Goal: Task Accomplishment & Management: Complete application form

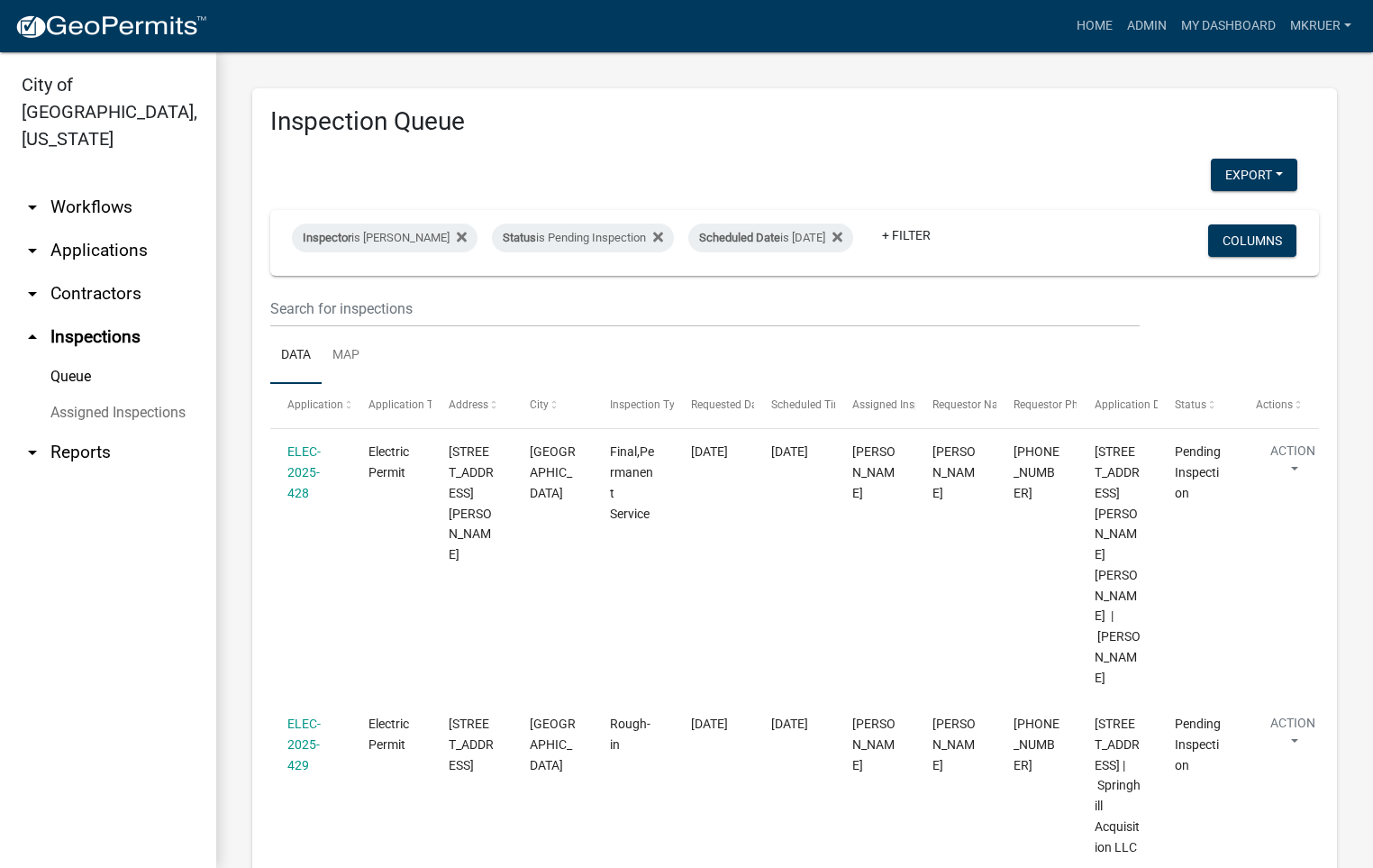
click at [850, 20] on div "Home Admin My Dashboard mkruer Admin Account Logout" at bounding box center [790, 26] width 1137 height 34
click at [803, 224] on div "Scheduled Date is [DATE]" at bounding box center [771, 238] width 165 height 29
click at [817, 290] on input "[DATE]" at bounding box center [764, 291] width 126 height 37
type input "[DATE]"
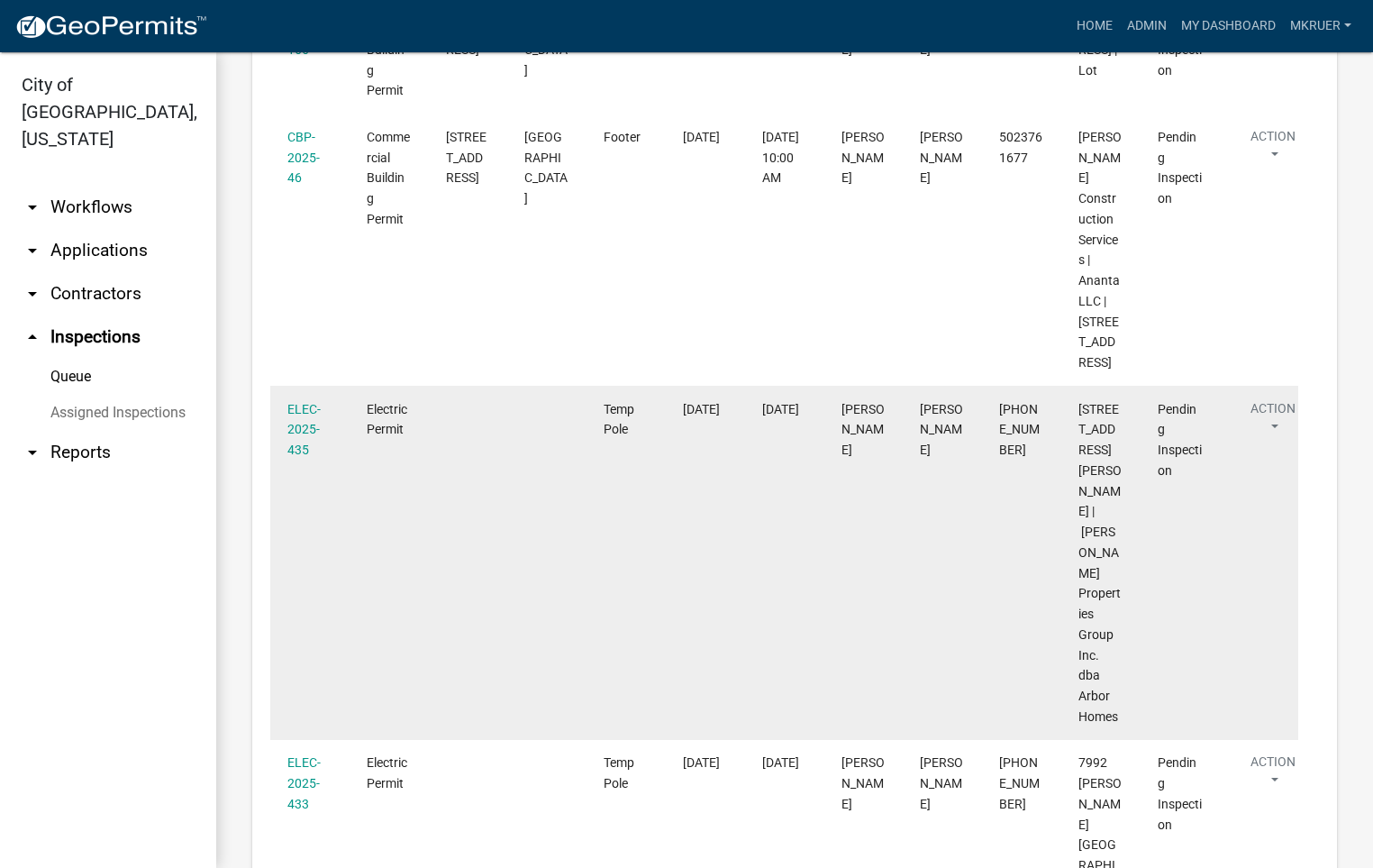
scroll to position [308, 0]
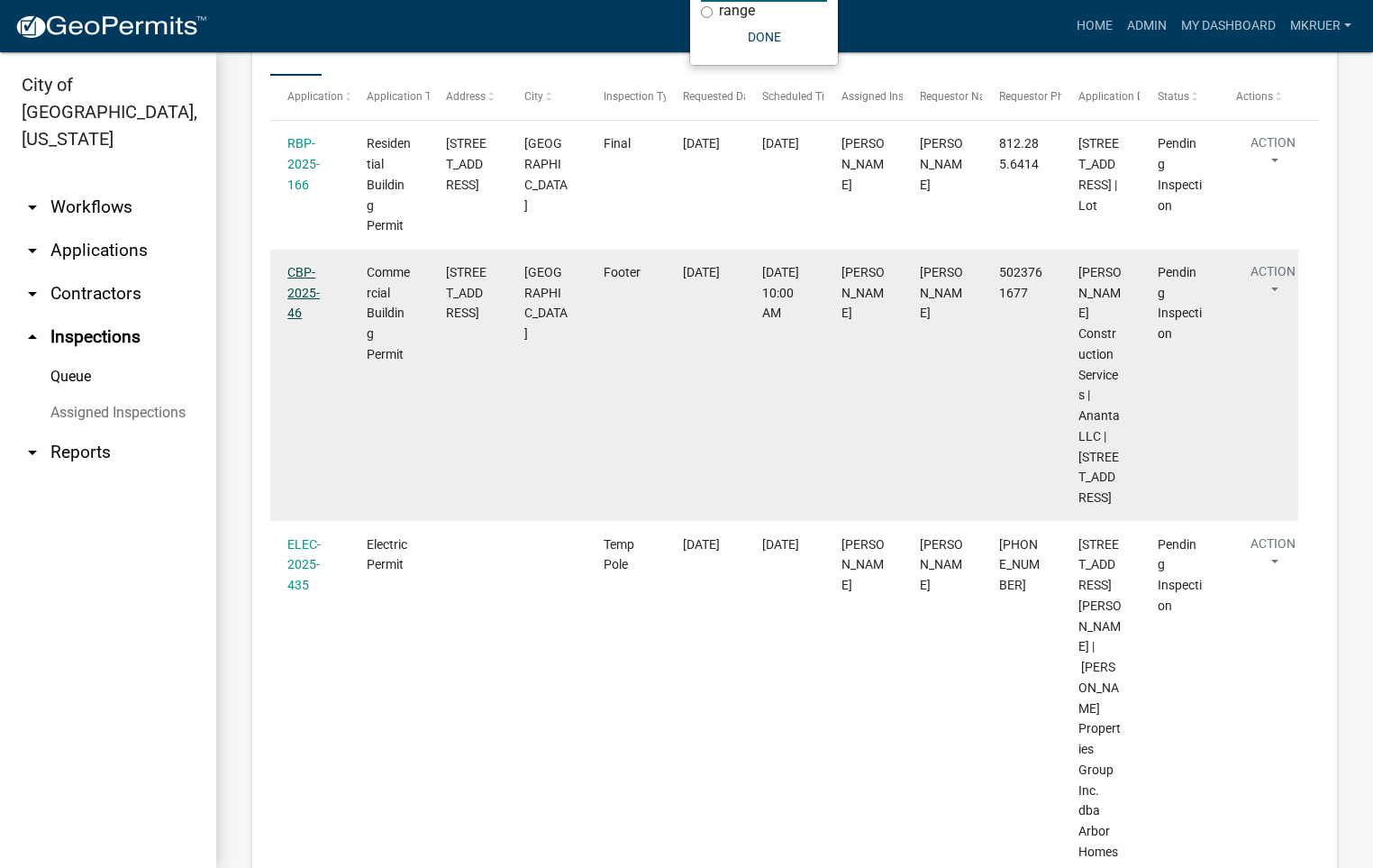
click at [303, 321] on link "CBP-2025-46" at bounding box center [304, 292] width 32 height 56
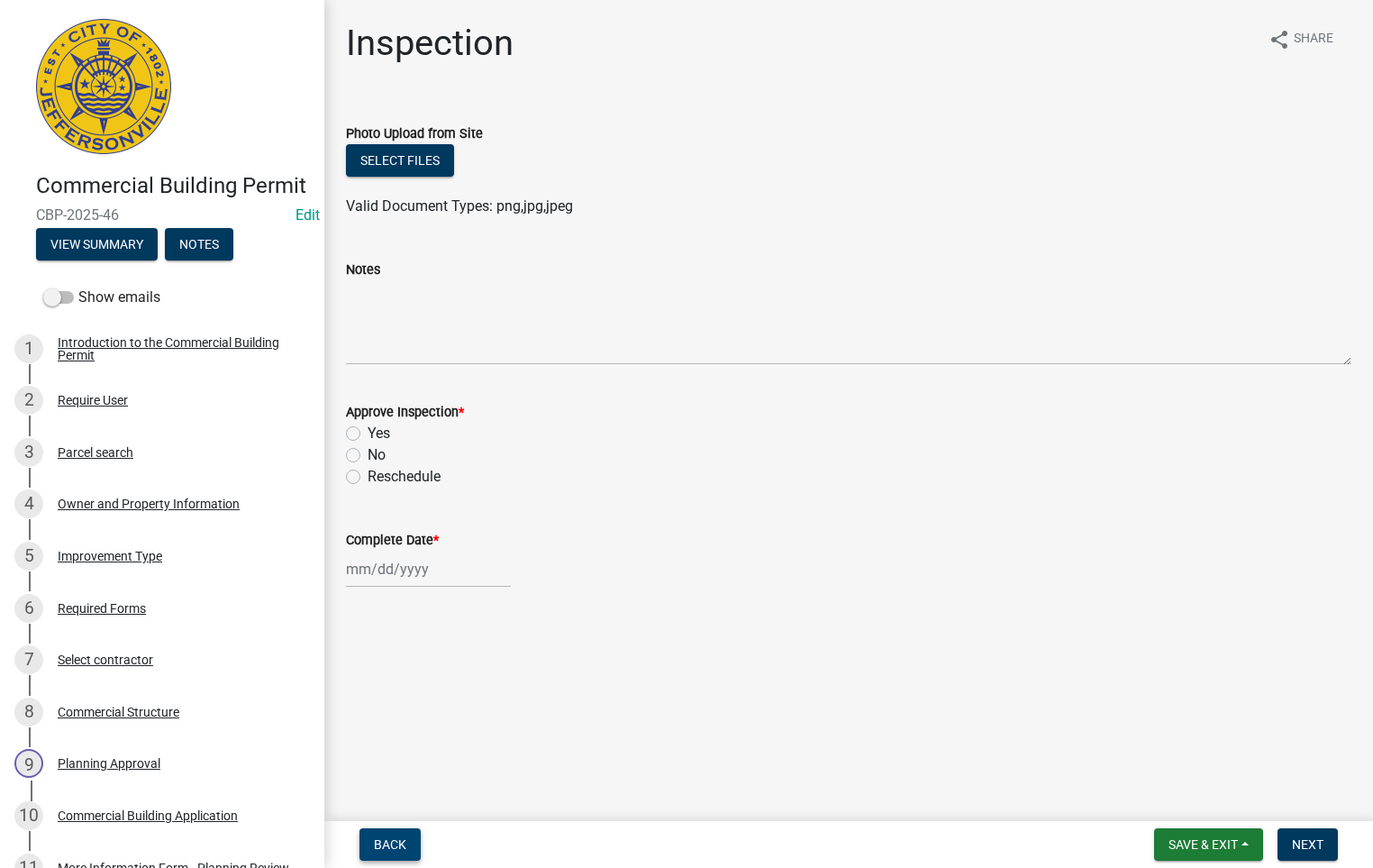
click at [384, 843] on span "Back" at bounding box center [391, 844] width 32 height 14
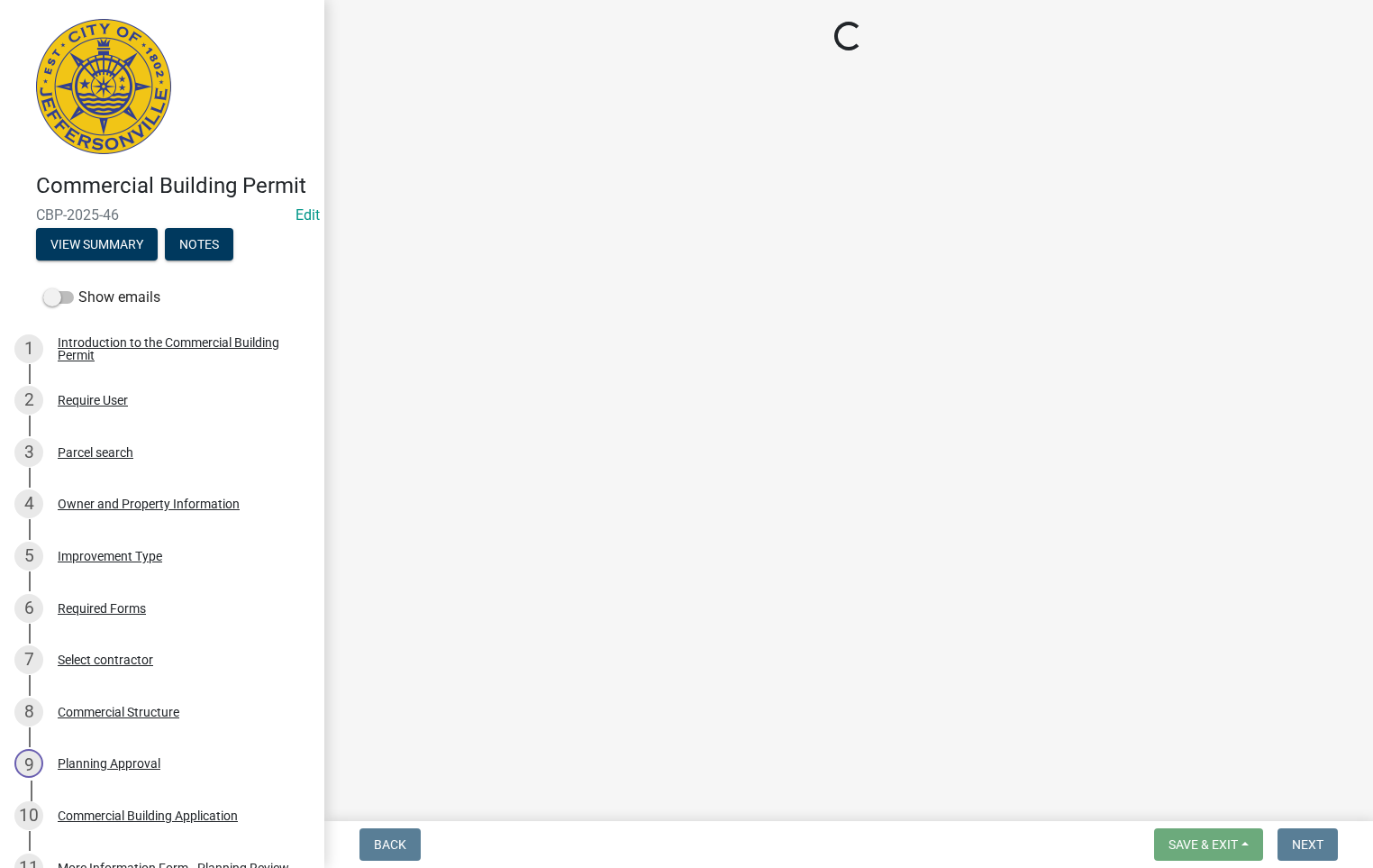
select select "fdb3bcc6-ce93-4663-8a18-5c08884dd177"
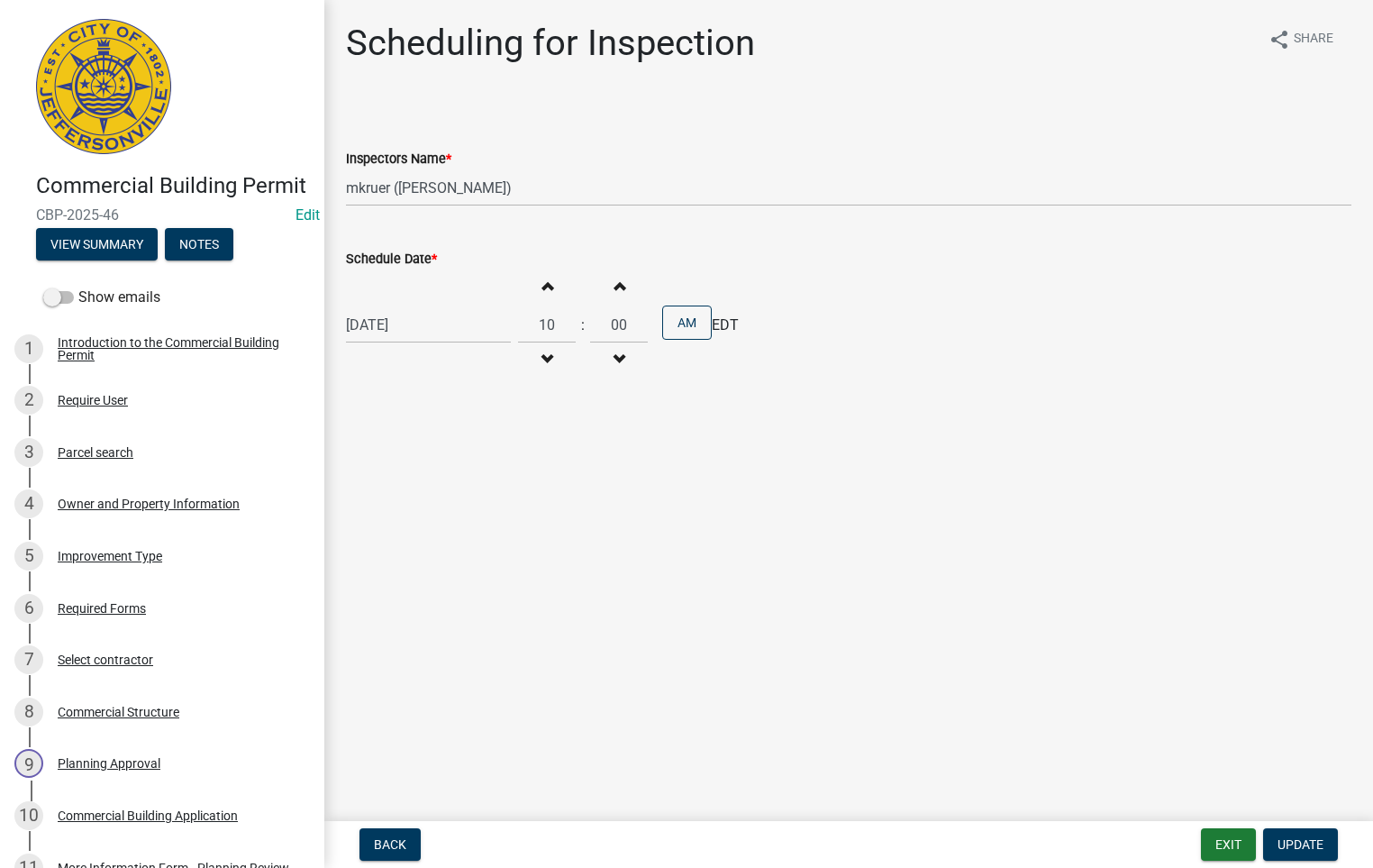
click at [449, 328] on div "[DATE]" at bounding box center [428, 325] width 165 height 37
select select "8"
select select "2025"
click at [366, 476] on div "11" at bounding box center [364, 479] width 29 height 29
type input "[DATE]"
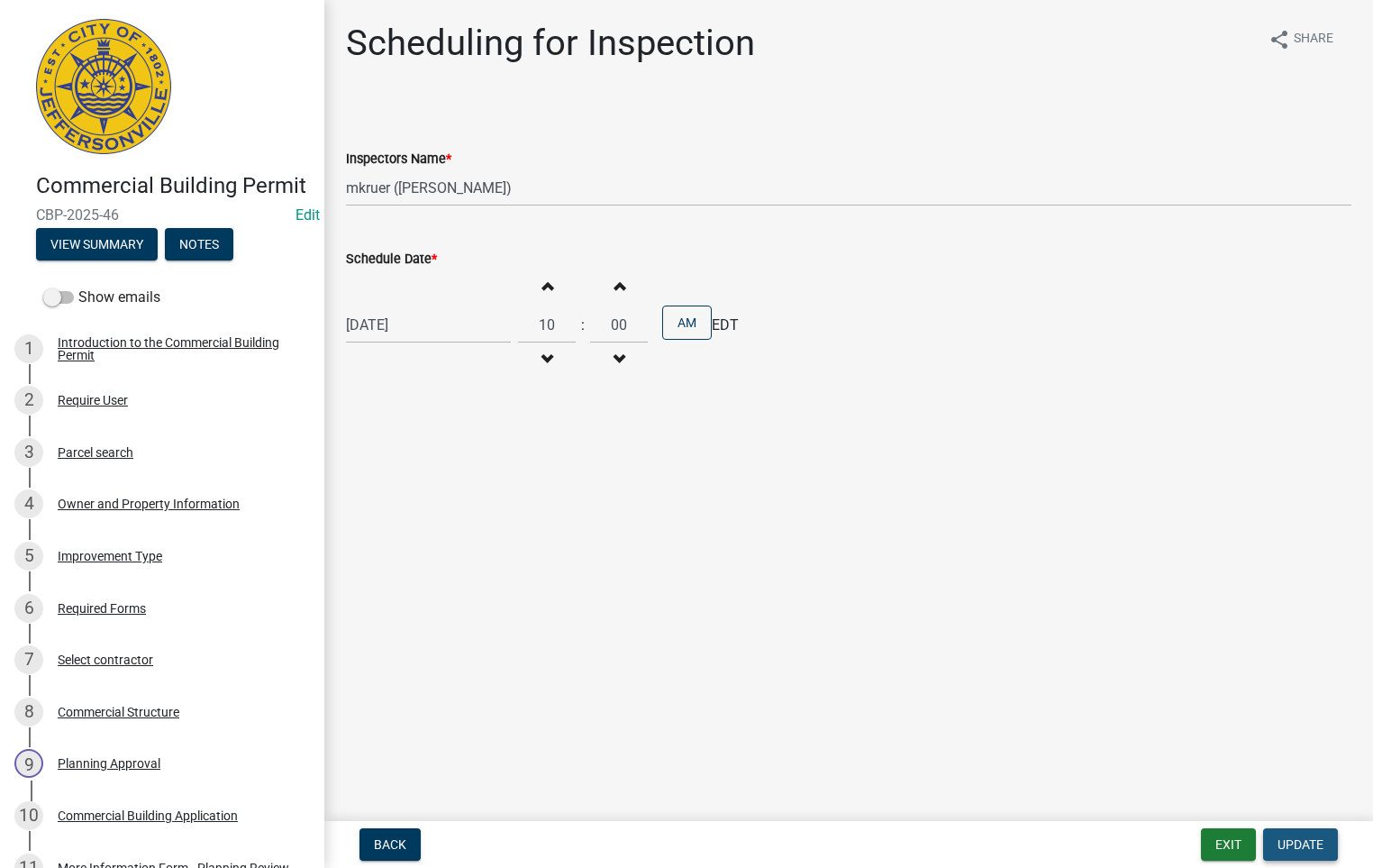
click at [1287, 846] on span "Update" at bounding box center [1300, 844] width 46 height 14
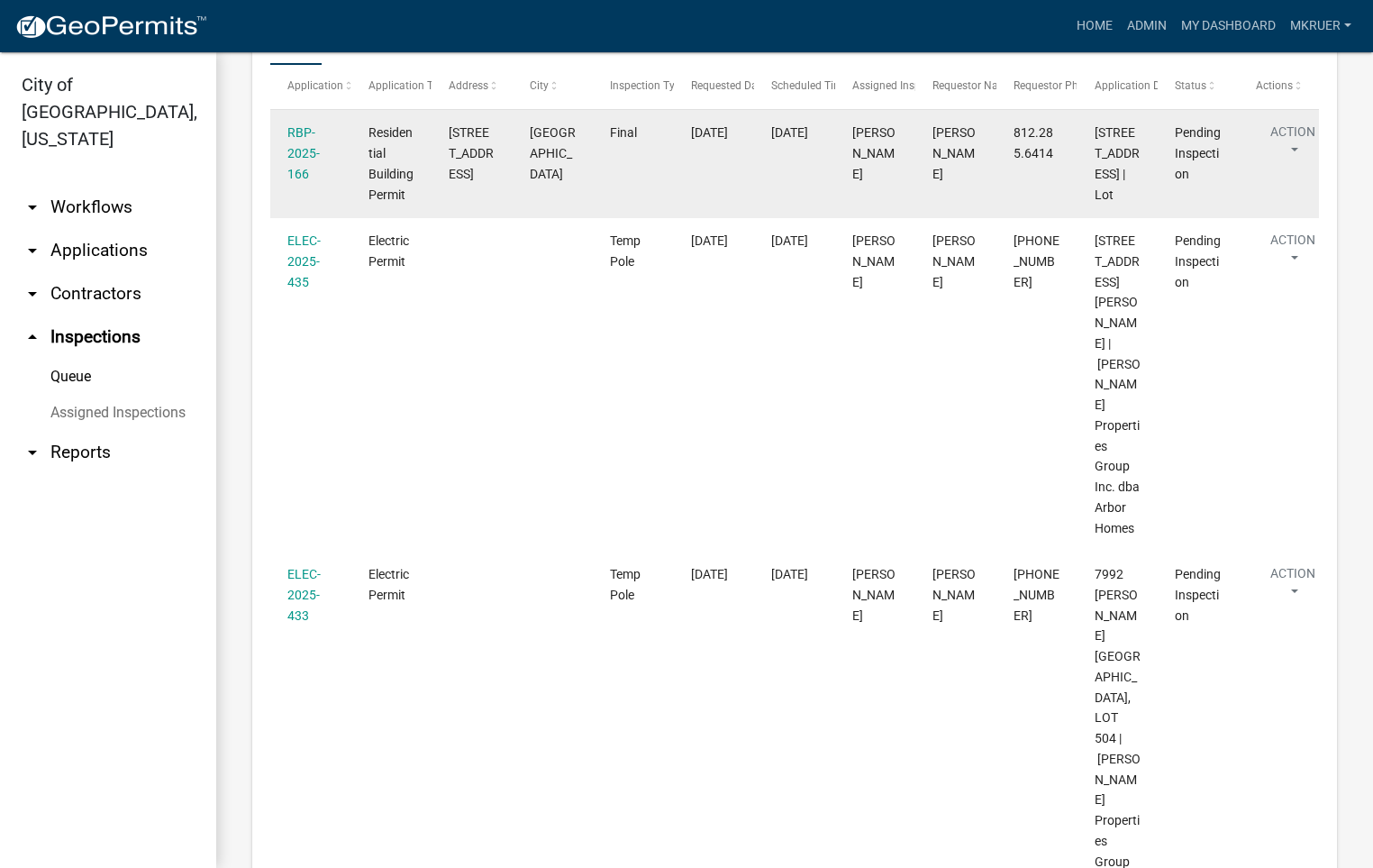
scroll to position [49, 0]
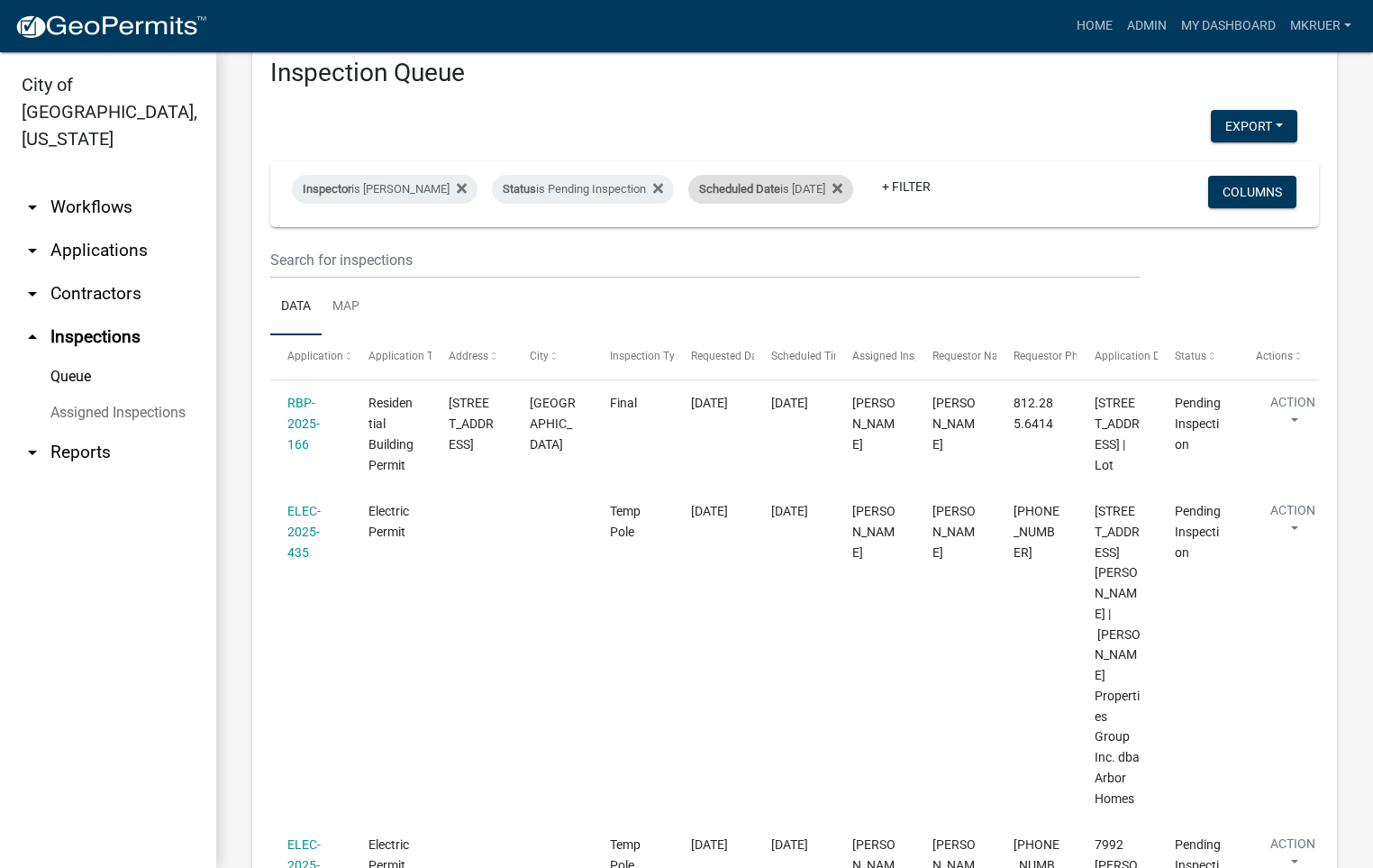
click at [819, 176] on div "Scheduled Date is [DATE]" at bounding box center [771, 189] width 165 height 29
click at [816, 242] on input "[DATE]" at bounding box center [764, 243] width 126 height 37
type input "[DATE]"
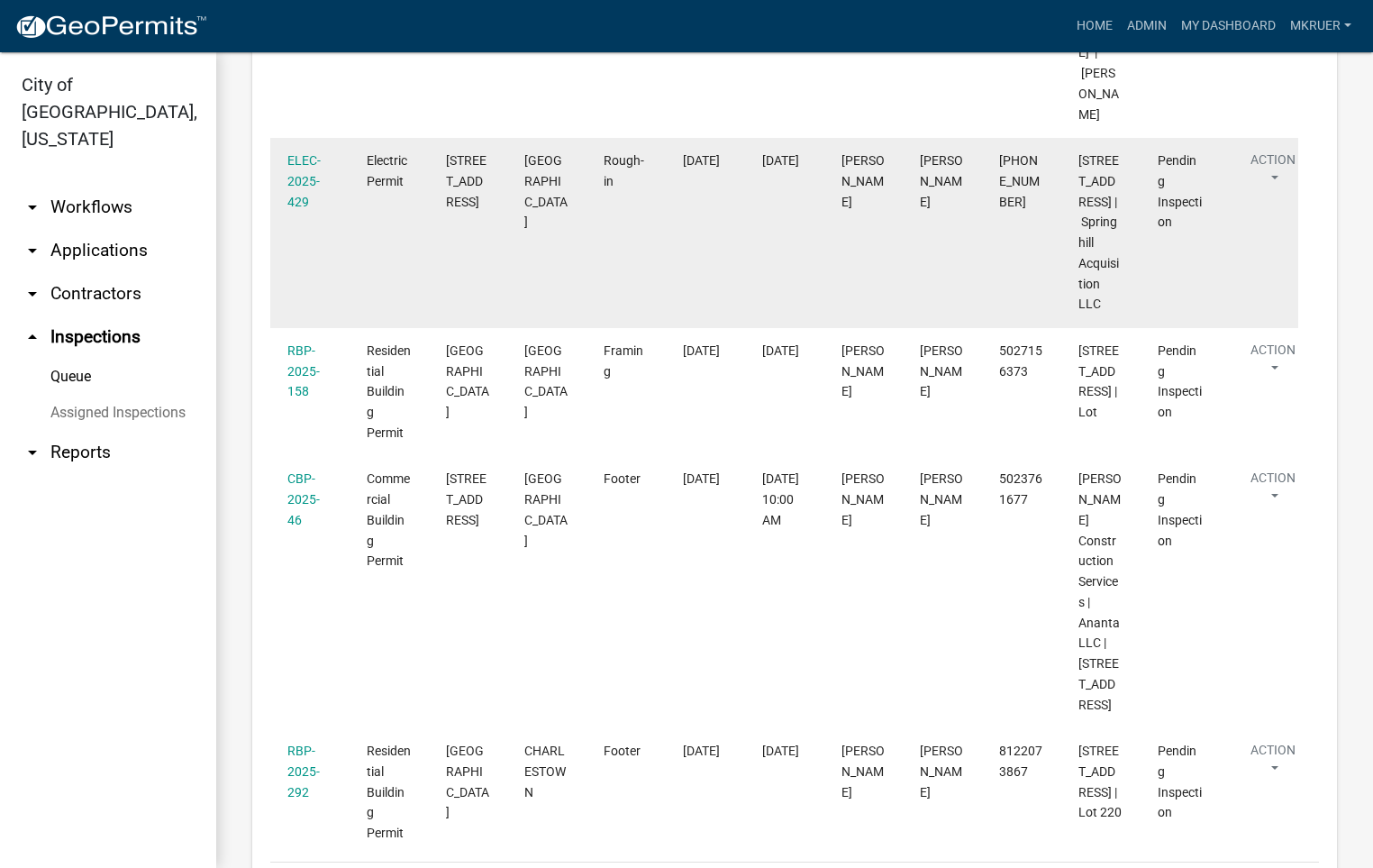
scroll to position [834, 0]
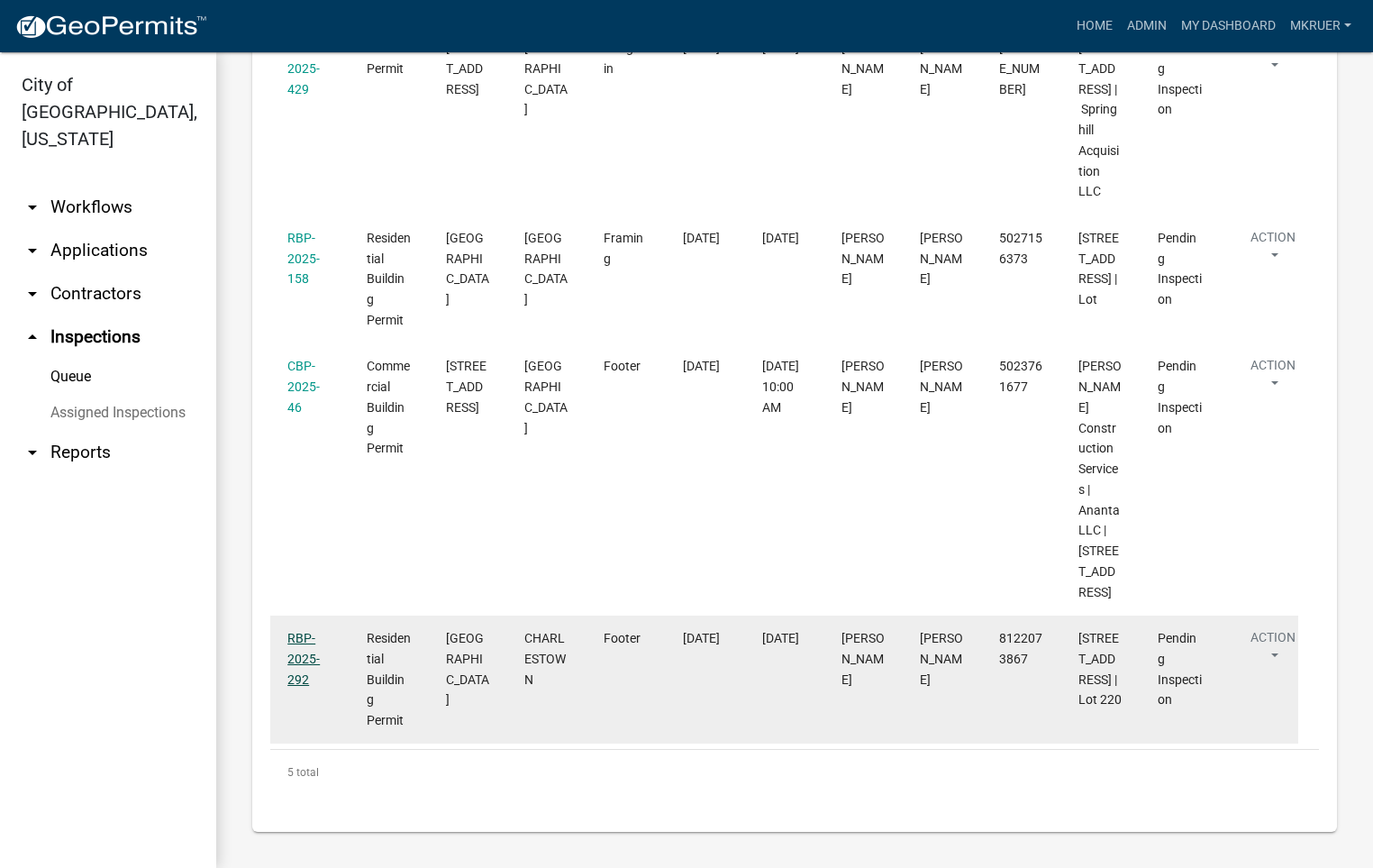
click at [295, 631] on link "RBP-2025-292" at bounding box center [304, 659] width 32 height 56
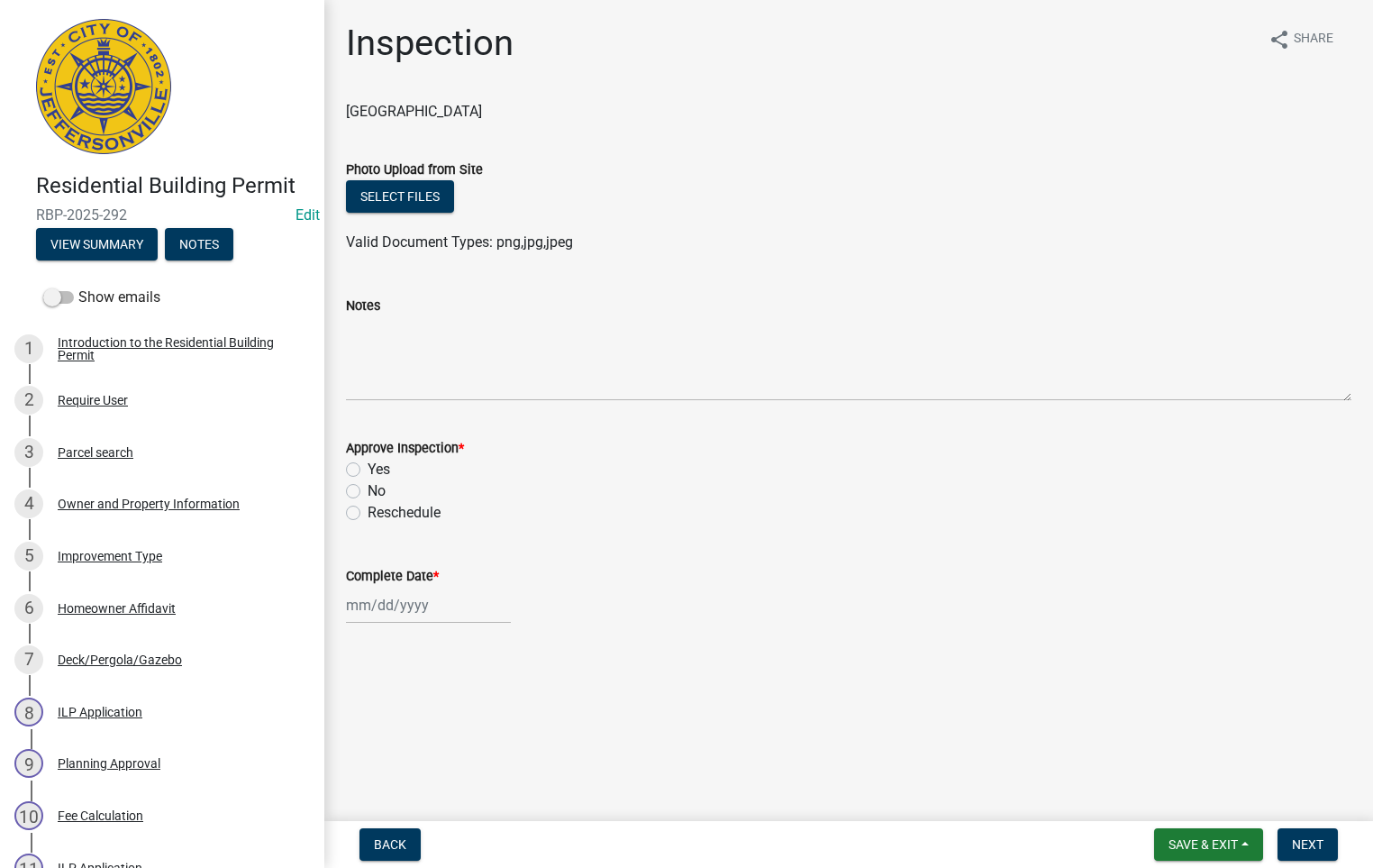
click at [368, 471] on label "Yes" at bounding box center [379, 469] width 23 height 22
click at [368, 471] on input "Yes" at bounding box center [373, 464] width 11 height 11
radio input "true"
click at [379, 606] on div at bounding box center [428, 604] width 165 height 37
select select "8"
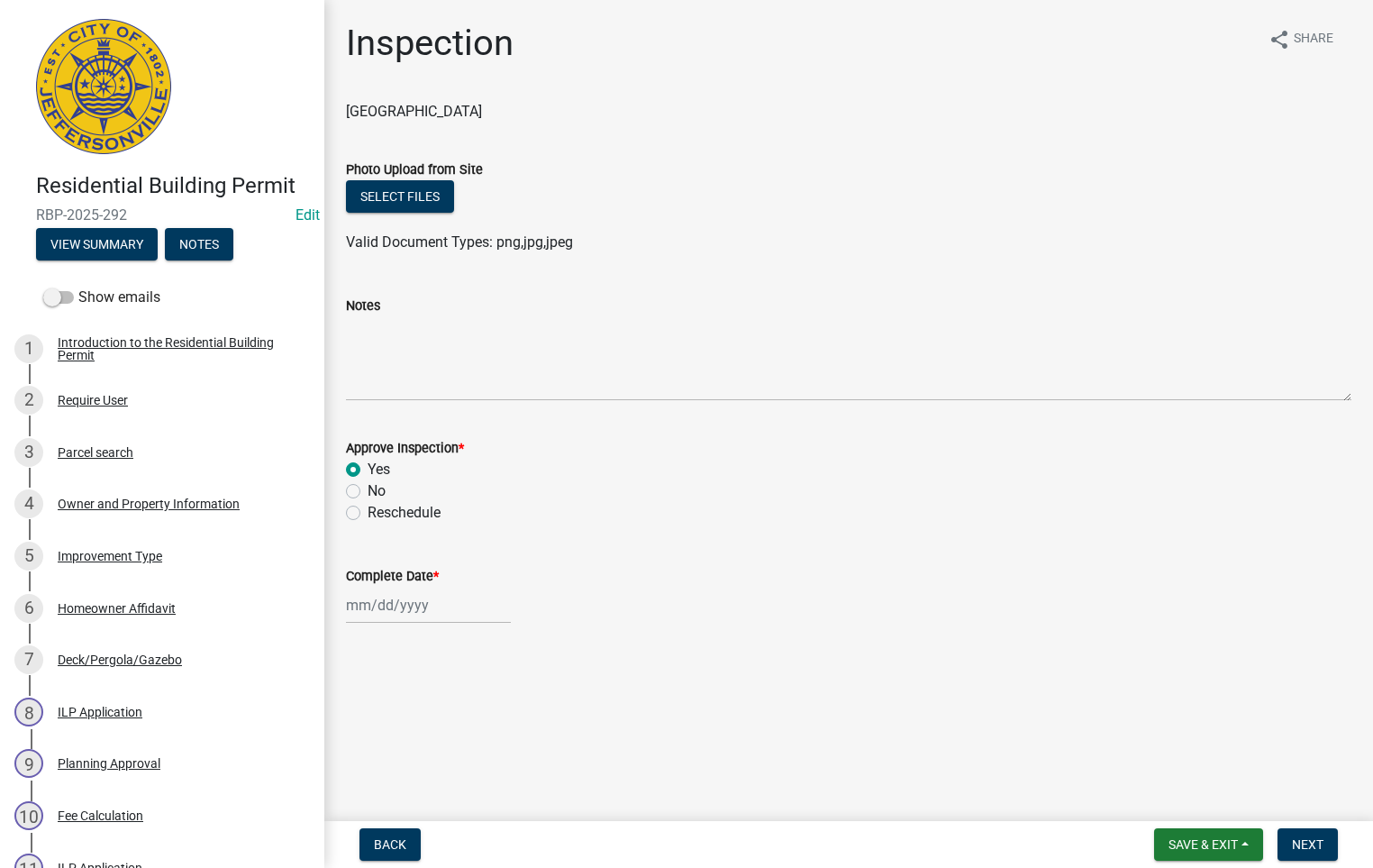
select select "2025"
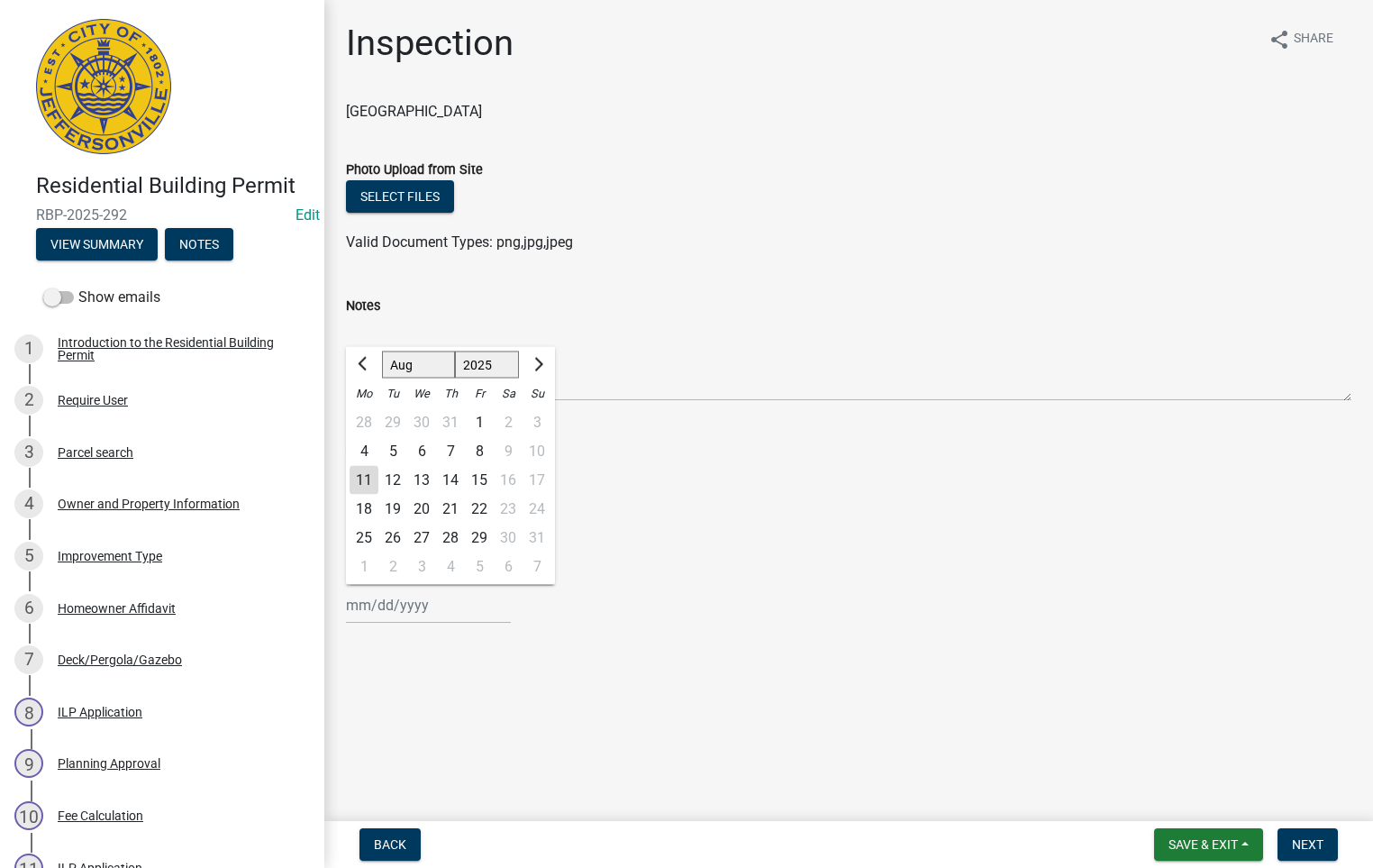
click at [366, 484] on div "11" at bounding box center [364, 480] width 29 height 29
type input "[DATE]"
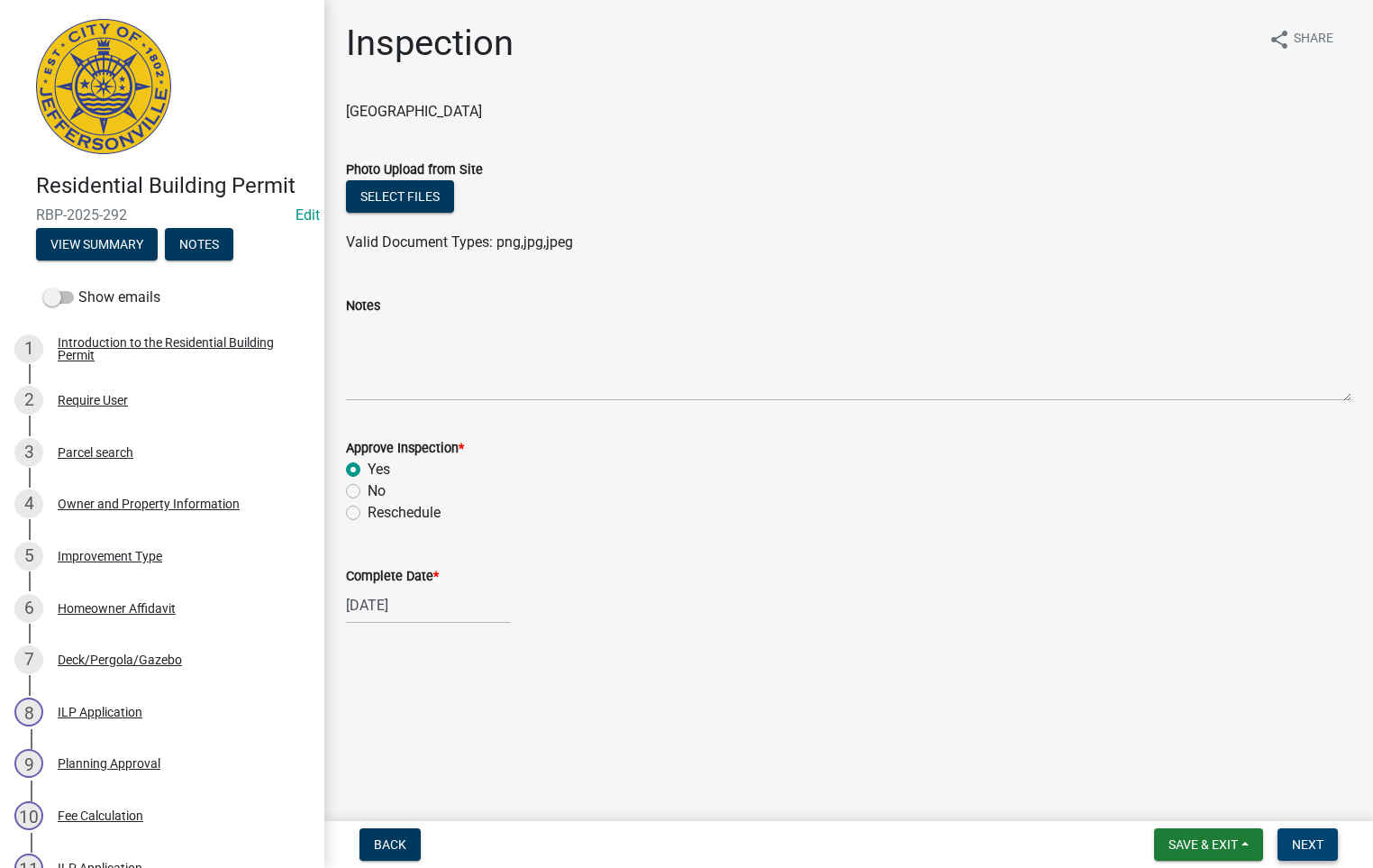
click at [1315, 838] on span "Next" at bounding box center [1307, 844] width 32 height 14
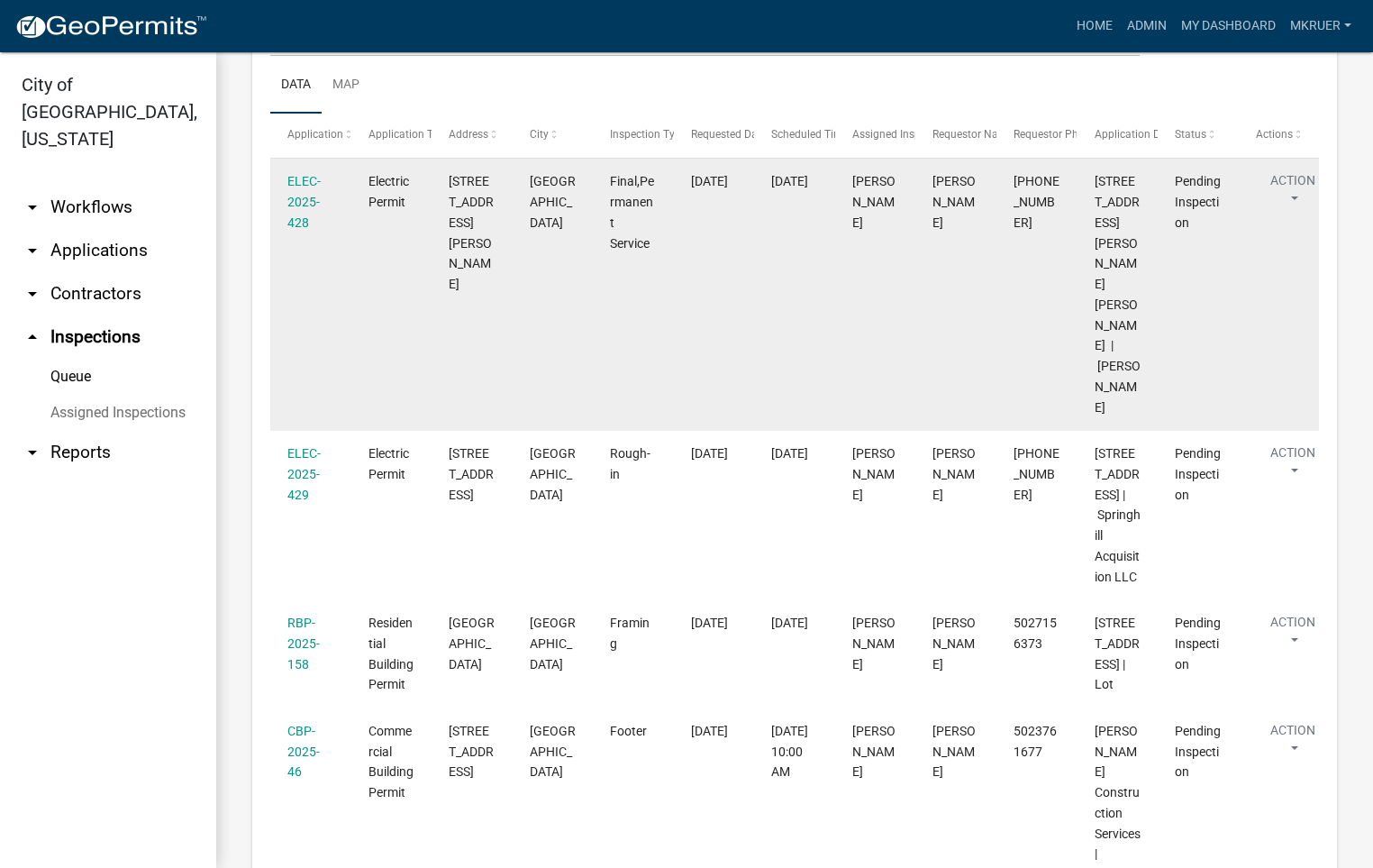
scroll to position [406, 0]
